Goal: Task Accomplishment & Management: Manage account settings

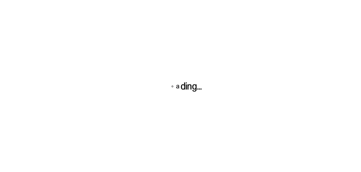
scroll to position [2, 0]
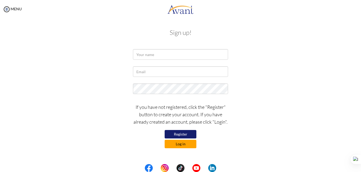
click at [179, 142] on button "Log in" at bounding box center [181, 144] width 32 height 8
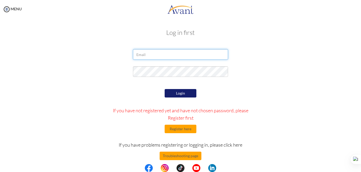
click at [161, 57] on input "email" at bounding box center [180, 54] width 95 height 11
type input "E"
type input "[EMAIL_ADDRESS][DOMAIN_NAME]"
click at [175, 91] on button "Login" at bounding box center [181, 93] width 32 height 8
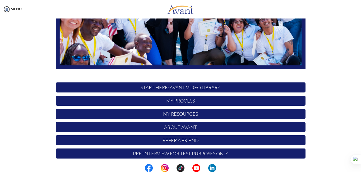
scroll to position [117, 0]
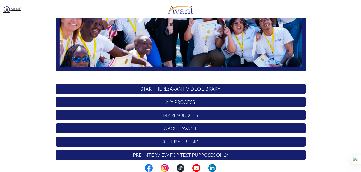
click at [3, 8] on img at bounding box center [7, 9] width 8 height 8
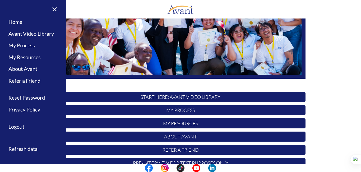
scroll to position [122, 0]
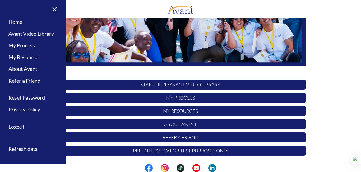
click at [157, 95] on p "My Process" at bounding box center [181, 98] width 250 height 10
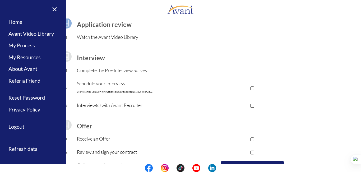
scroll to position [59, 0]
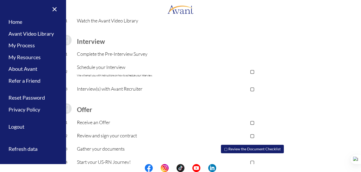
drag, startPoint x: 359, startPoint y: 152, endPoint x: 361, endPoint y: 158, distance: 5.8
type textarea "Chat New Conversation 🤓 Explain a complex thing Explain Artificial Intelligence…"
click at [360, 157] on html "Maintenance break. Please come back in 2 hours. MENU My Status What is the next…" at bounding box center [180, 86] width 361 height 172
click at [328, 101] on div "Application review 1 Watch the Avant Video Library ▢ Avant Video Library Interv…" at bounding box center [181, 81] width 310 height 175
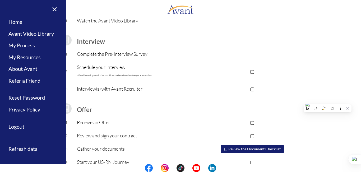
click at [342, 81] on div "Process Overview Check off each step as you go to track your progress! Applicat…" at bounding box center [180, 82] width 351 height 225
